Goal: Transaction & Acquisition: Purchase product/service

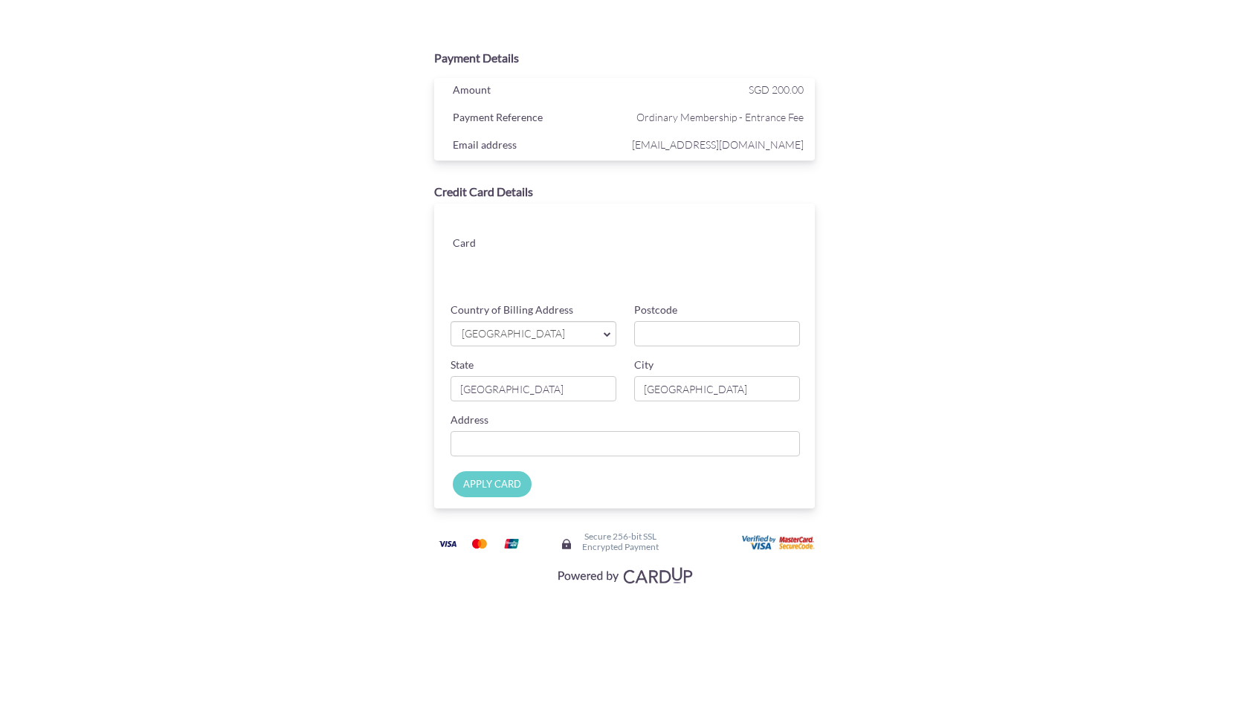
click at [489, 332] on span "[GEOGRAPHIC_DATA]" at bounding box center [526, 334] width 132 height 16
click at [506, 335] on span "[GEOGRAPHIC_DATA]" at bounding box center [526, 334] width 132 height 16
click at [635, 326] on input "Postcode" at bounding box center [717, 333] width 166 height 25
click at [654, 337] on input "Postcode" at bounding box center [717, 333] width 166 height 25
type input "521145"
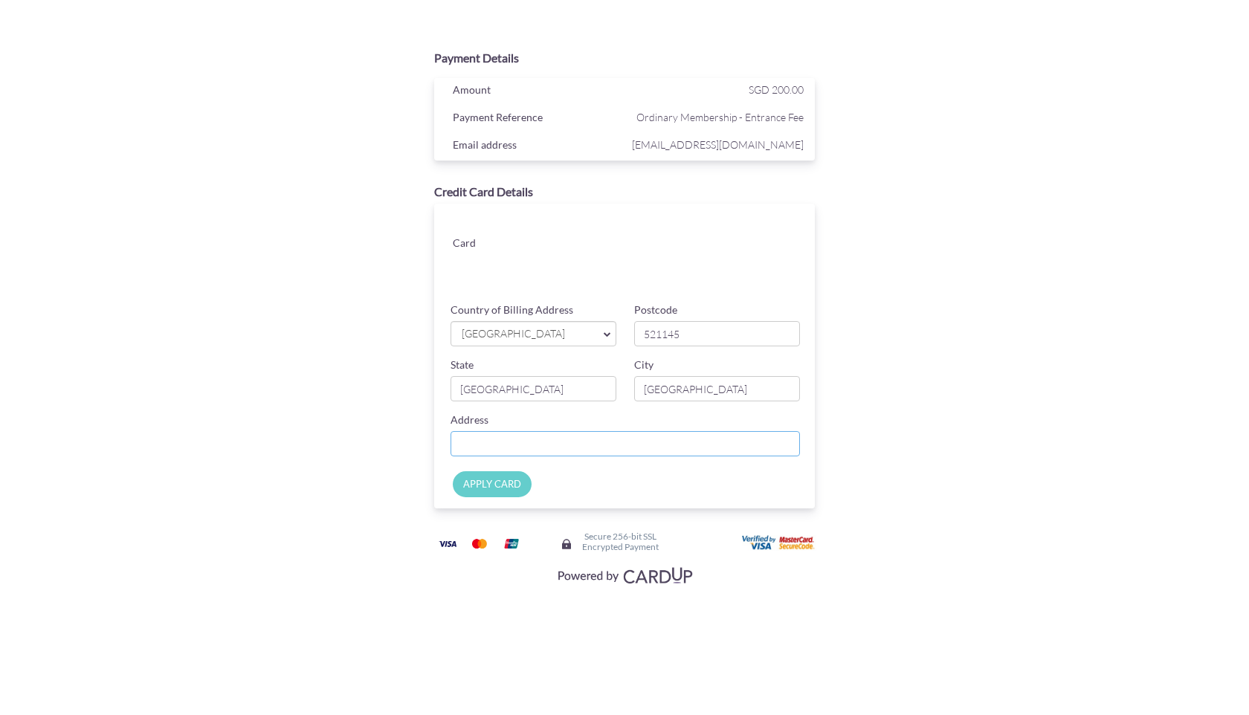
drag, startPoint x: 481, startPoint y: 457, endPoint x: 494, endPoint y: 442, distance: 19.0
click at [481, 456] on input "Country of Billing Address" at bounding box center [626, 443] width 350 height 25
type input "TAMPINES ST 12 BLOCK 145 #02-340"
click at [498, 488] on input "APPLY CARD" at bounding box center [492, 484] width 79 height 26
type input "Applying..."
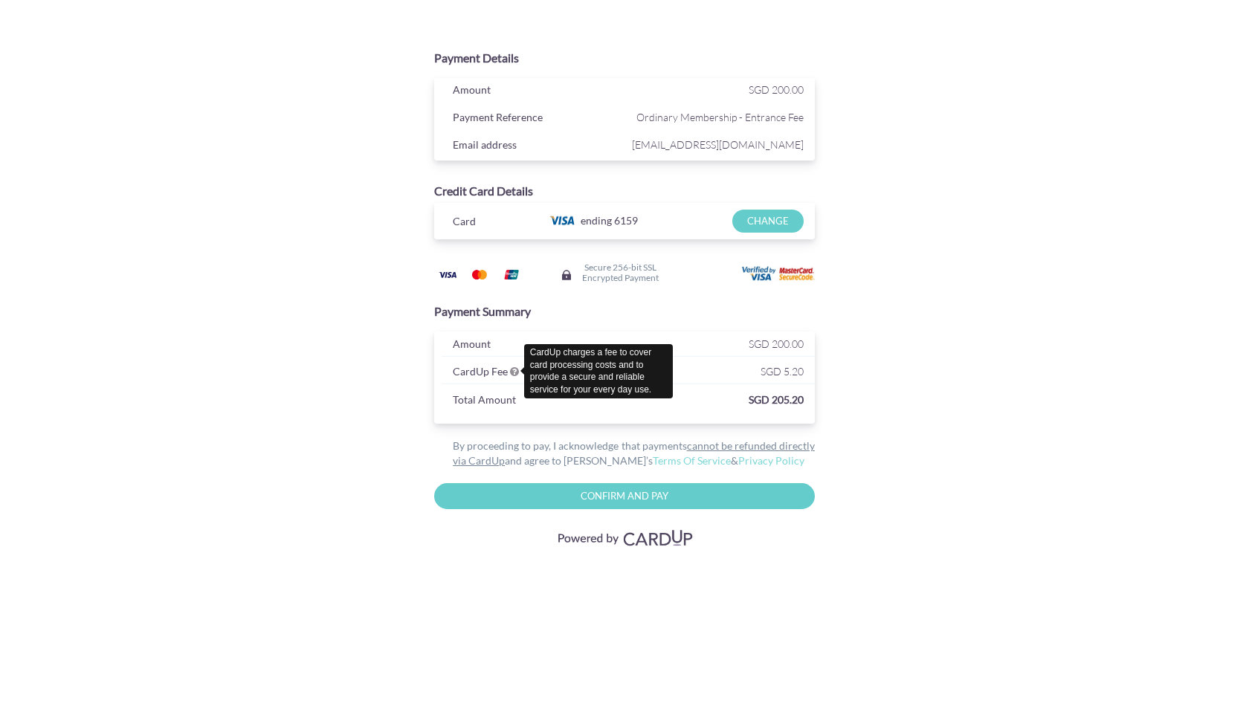
click at [513, 375] on icon at bounding box center [514, 372] width 9 height 10
click at [567, 275] on img at bounding box center [567, 275] width 12 height 12
click at [1003, 374] on div "Payment Details Amount SGD 200.00 Payment Reference Ordinary Membership - Entra…" at bounding box center [625, 294] width 870 height 589
click at [598, 491] on input "Confirm and Pay" at bounding box center [624, 496] width 381 height 26
type input "Please wait..."
